Goal: Find specific page/section: Find specific page/section

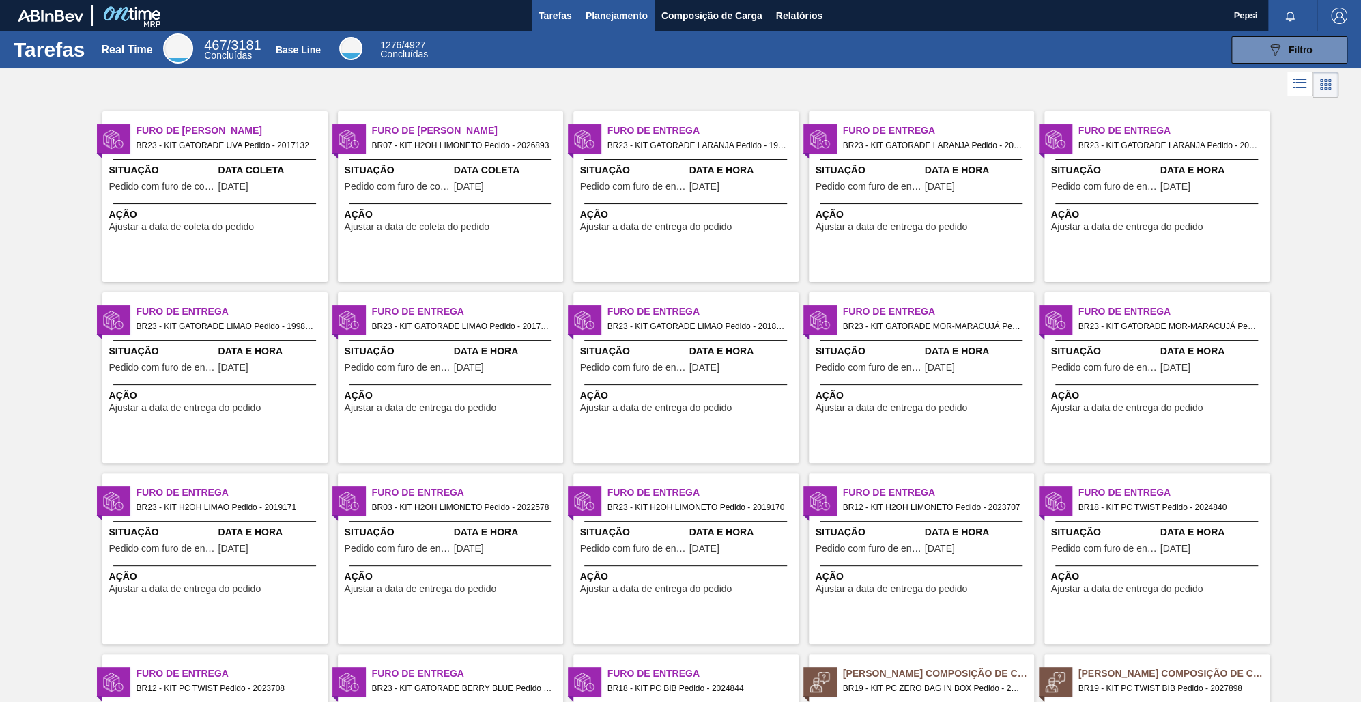
click at [628, 17] on span "Planejamento" at bounding box center [617, 16] width 62 height 16
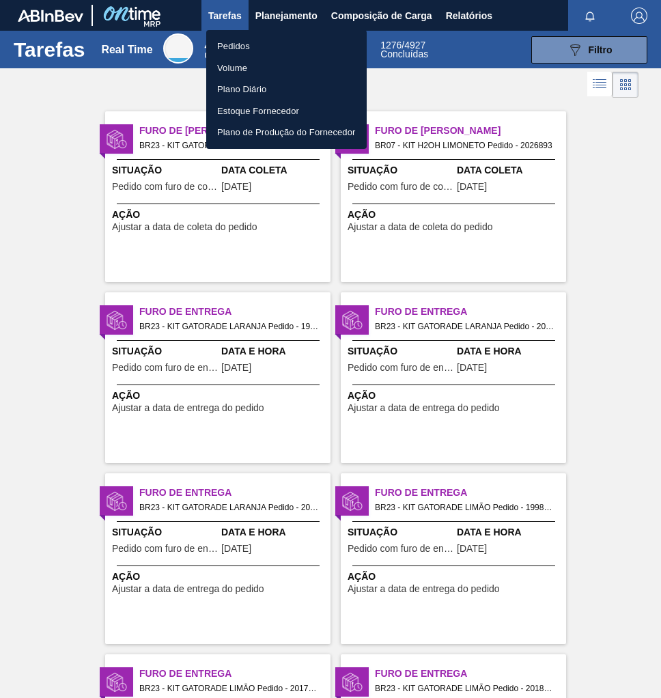
click at [305, 16] on div at bounding box center [330, 349] width 661 height 698
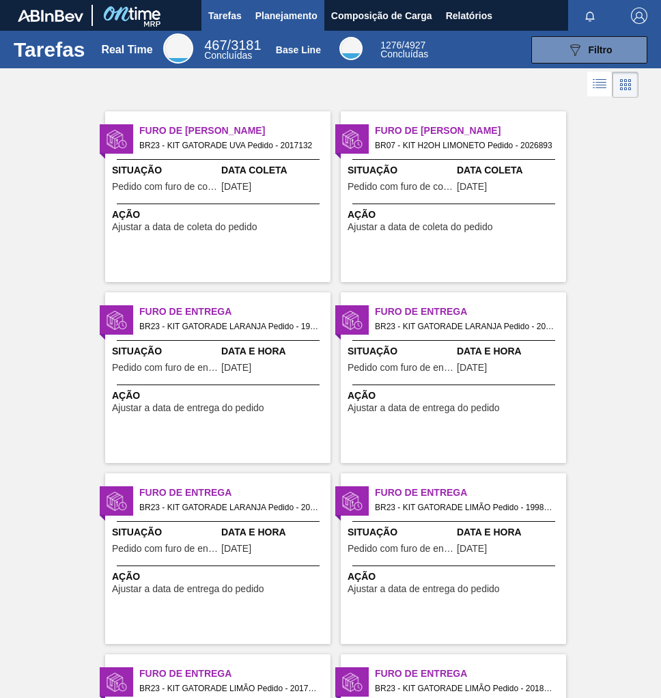
click at [302, 19] on span "Planejamento" at bounding box center [286, 16] width 62 height 16
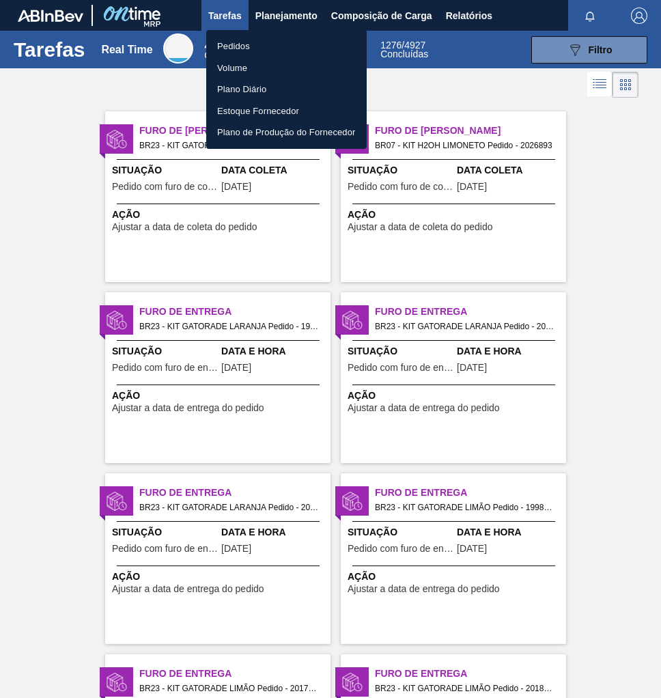
click at [246, 44] on li "Pedidos" at bounding box center [286, 47] width 160 height 22
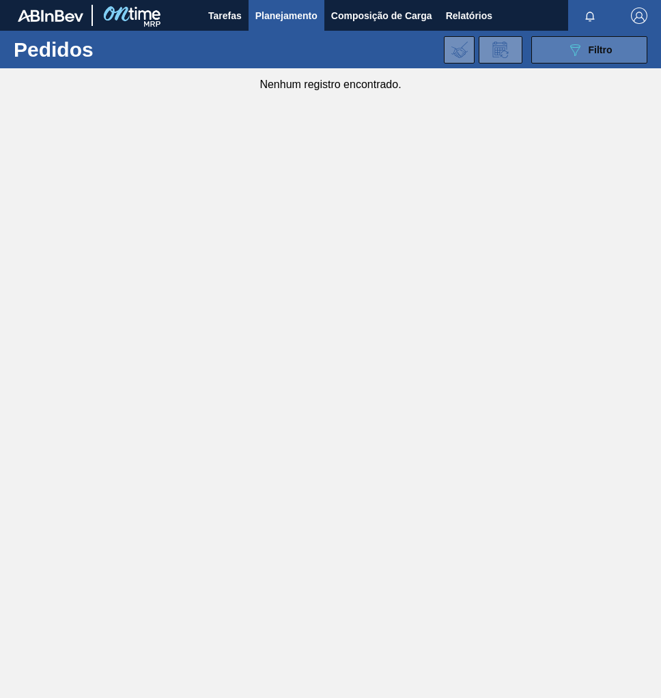
click at [595, 46] on span "Filtro" at bounding box center [601, 49] width 24 height 11
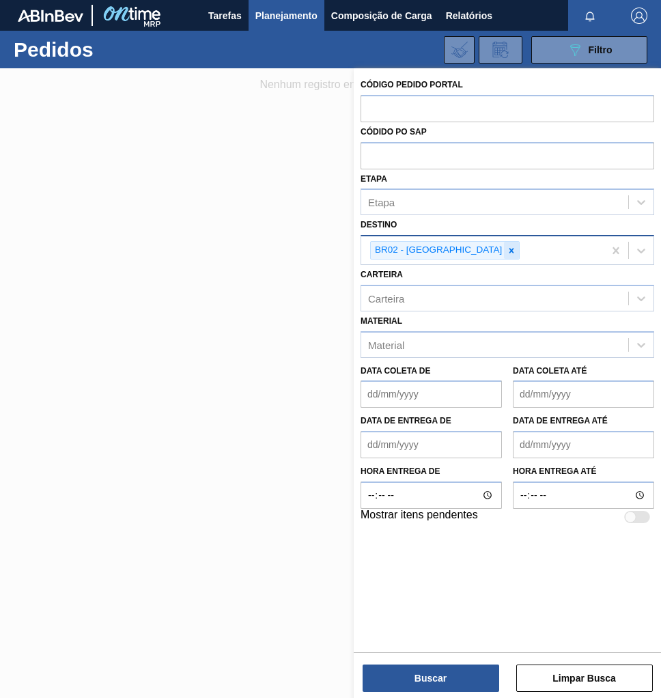
click at [507, 253] on icon at bounding box center [512, 251] width 10 height 10
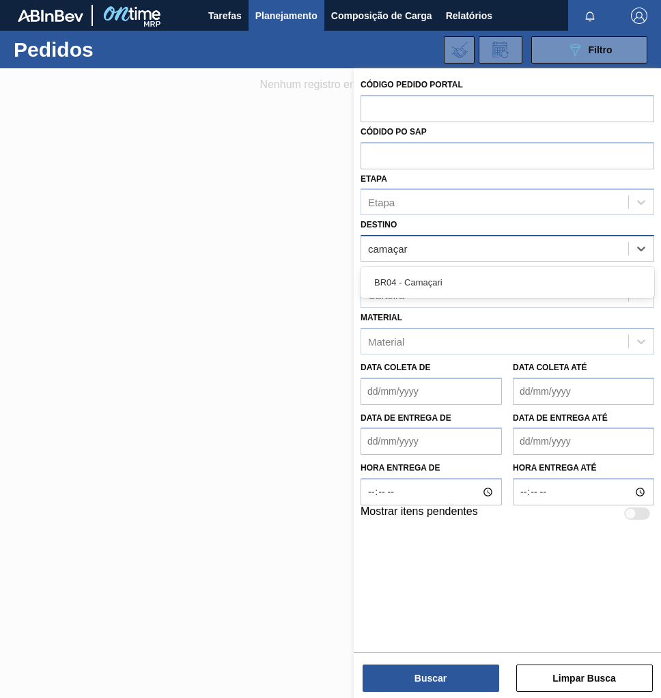
type input "camaçari"
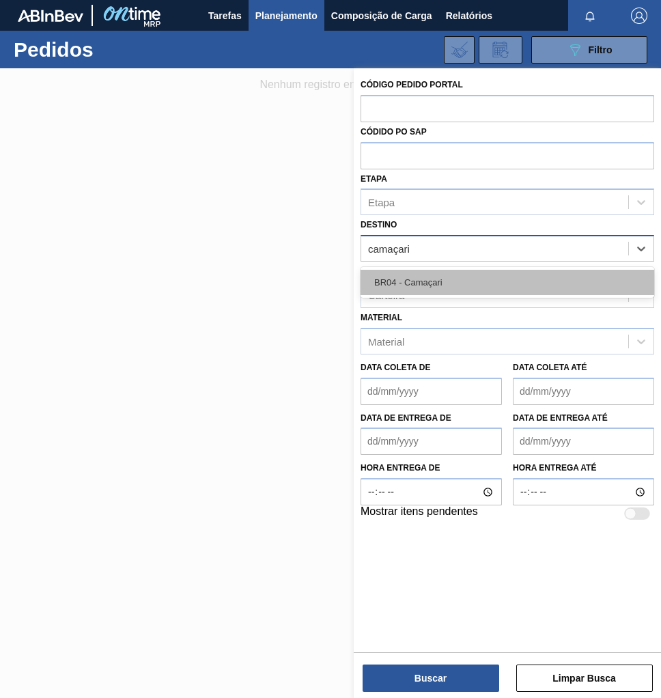
click at [447, 271] on div "BR04 - Camaçari" at bounding box center [507, 282] width 294 height 25
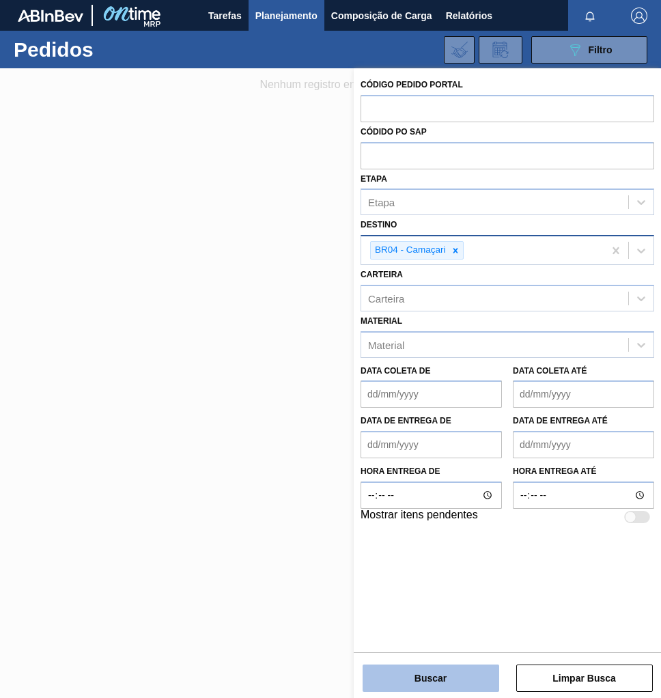
click at [410, 672] on button "Buscar" at bounding box center [431, 677] width 137 height 27
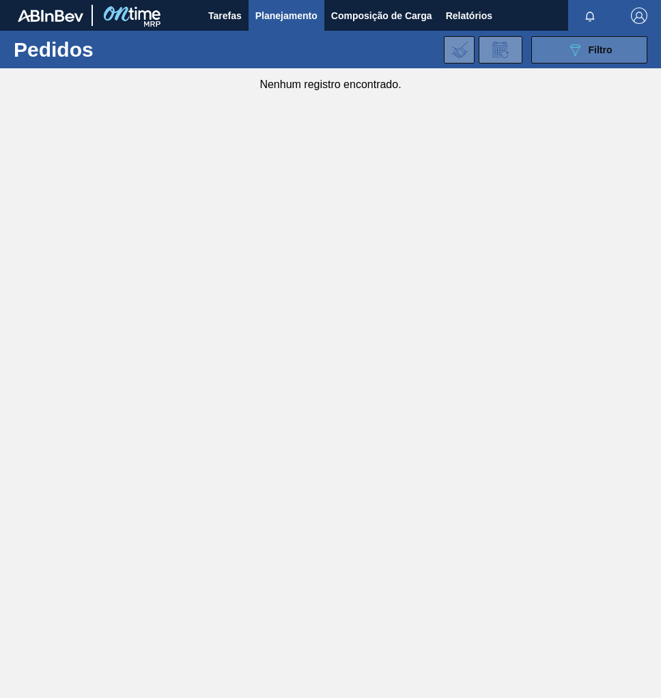
click at [568, 51] on icon "089F7B8B-B2A5-4AFE-B5C0-19BA573D28AC" at bounding box center [575, 50] width 16 height 16
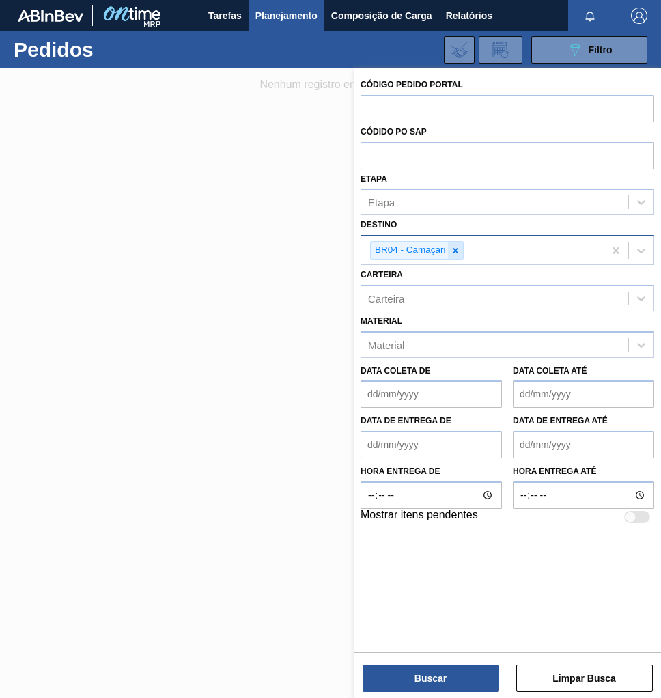
click at [457, 249] on icon at bounding box center [456, 251] width 10 height 10
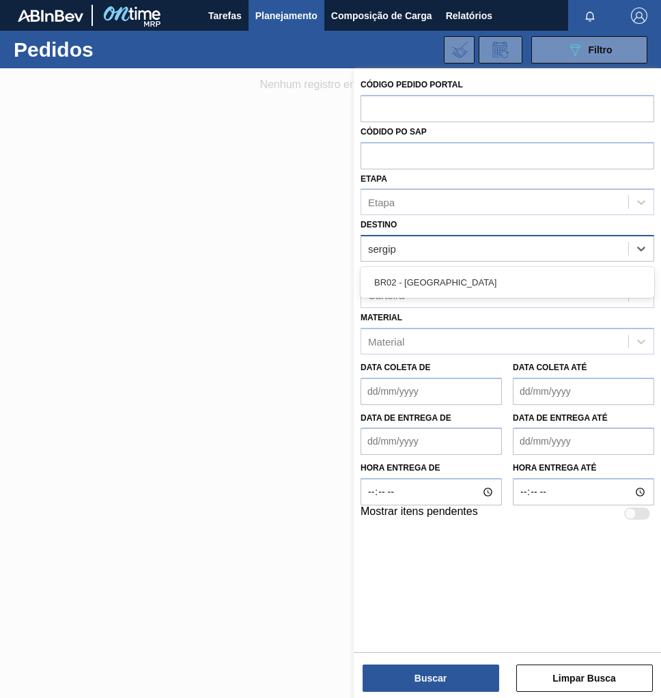
type input "sergipe"
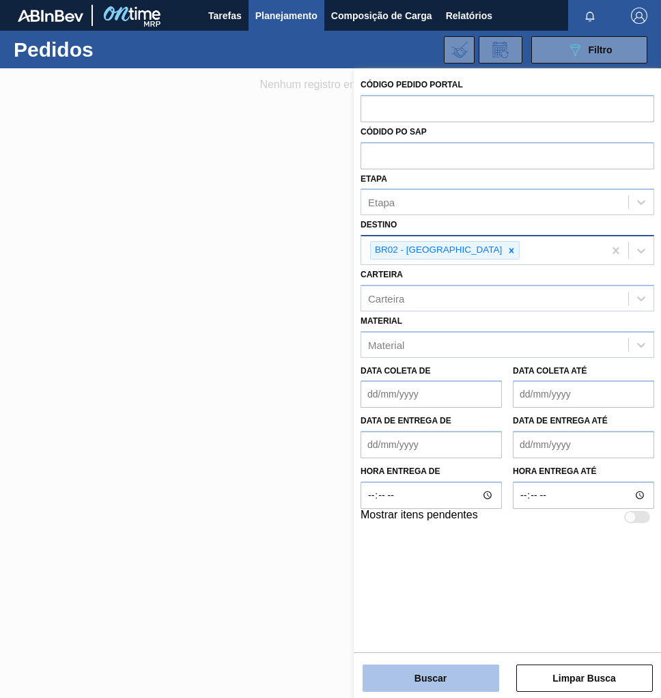
click at [436, 683] on button "Buscar" at bounding box center [431, 677] width 137 height 27
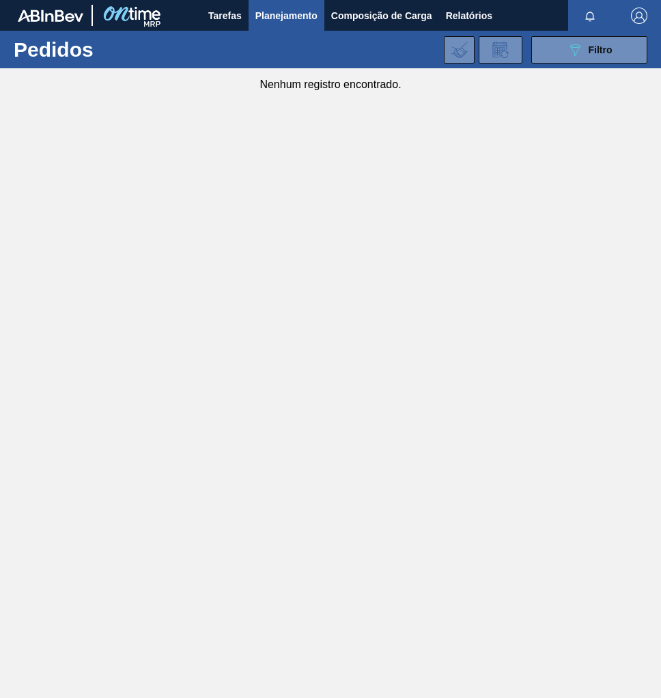
click at [301, 14] on span "Planejamento" at bounding box center [286, 16] width 62 height 16
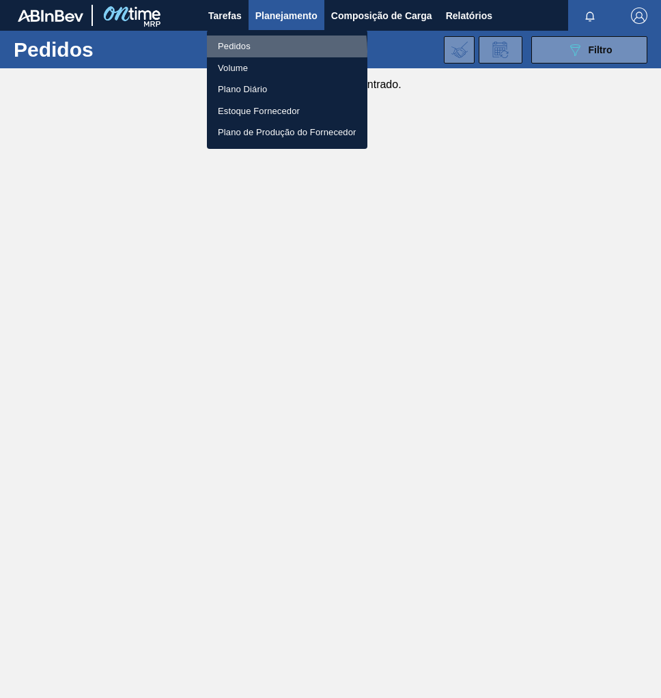
click at [253, 51] on li "Pedidos" at bounding box center [287, 47] width 160 height 22
